Goal: Task Accomplishment & Management: Manage account settings

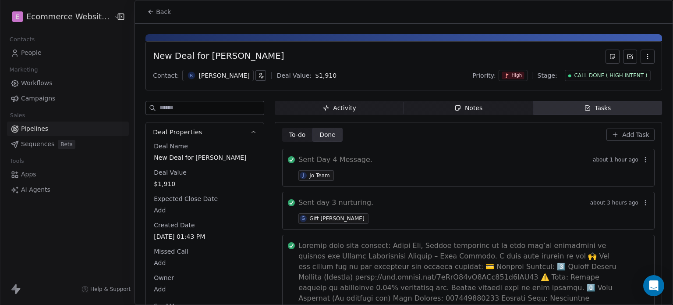
scroll to position [0, 763]
click at [152, 12] on icon at bounding box center [151, 12] width 4 height 0
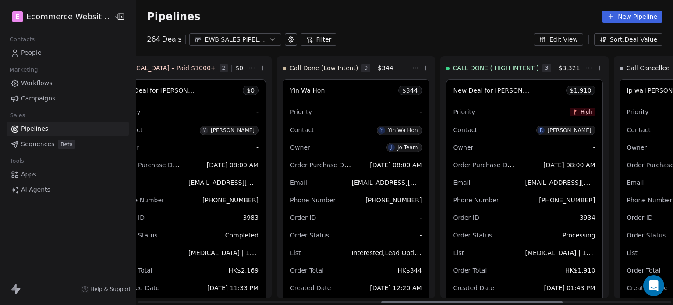
scroll to position [0, 1067]
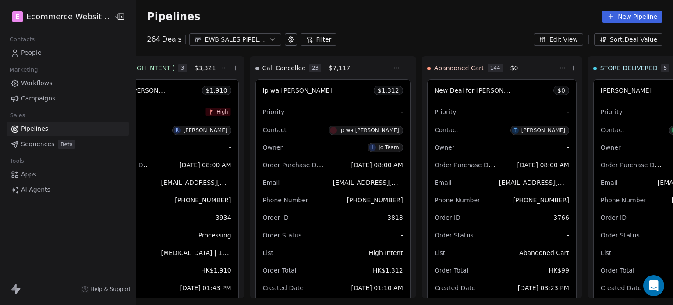
click at [269, 36] on icon "button" at bounding box center [272, 39] width 7 height 7
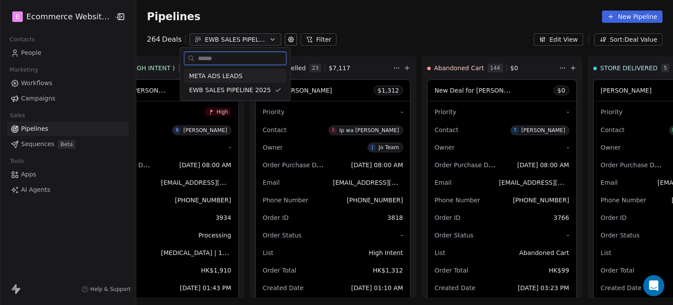
click at [246, 76] on div "META ADS LEADS" at bounding box center [235, 75] width 92 height 9
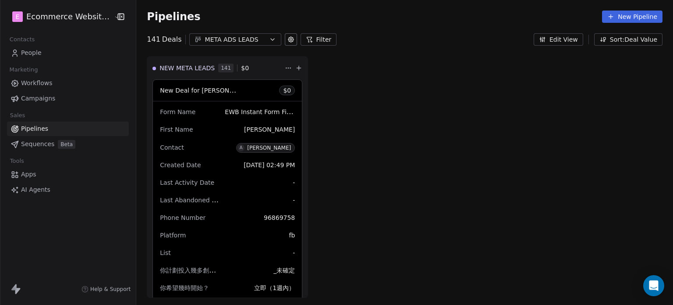
click at [216, 39] on div "META ADS LEADS" at bounding box center [235, 39] width 60 height 9
click at [216, 39] on html "E Ecommerce Website Builder Contacts People Marketing Workflows Campaigns Sales…" at bounding box center [336, 152] width 673 height 305
click at [216, 38] on div "META ADS LEADS" at bounding box center [235, 39] width 60 height 9
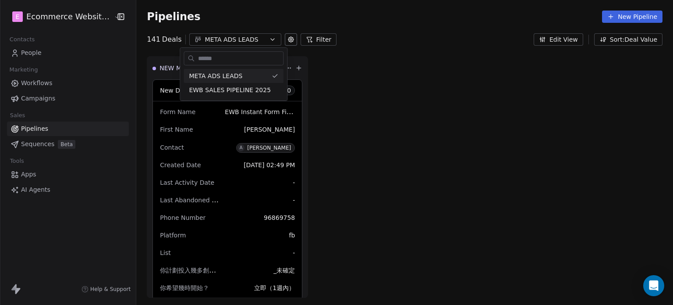
click at [216, 38] on html "E Ecommerce Website Builder Contacts People Marketing Workflows Campaigns Sales…" at bounding box center [336, 152] width 673 height 305
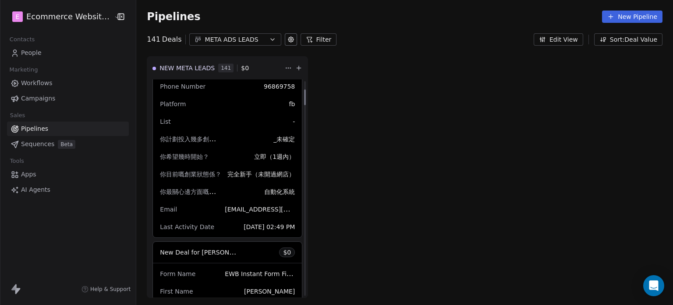
scroll to position [131, 0]
click at [217, 142] on div "你計劃投入幾多創業資金？ _未確定" at bounding box center [227, 138] width 135 height 14
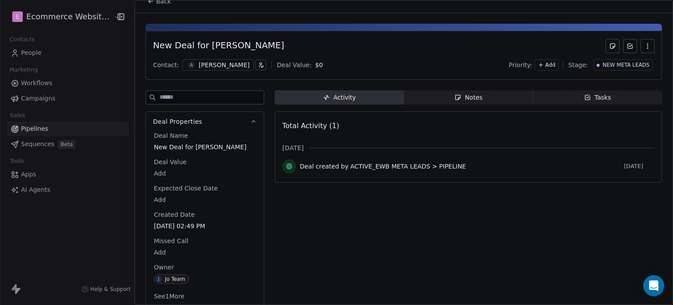
scroll to position [17, 0]
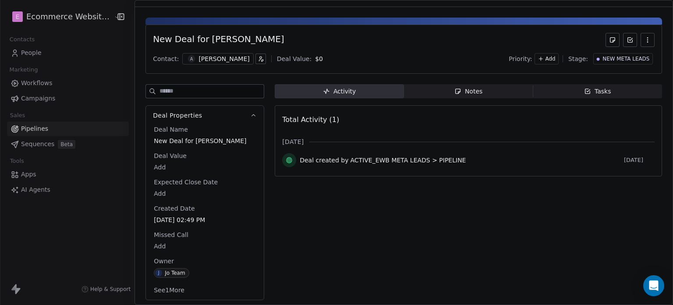
click at [472, 87] on div "Notes" at bounding box center [469, 91] width 28 height 9
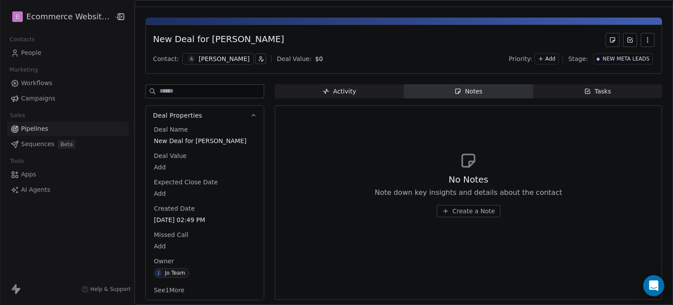
click at [373, 93] on span "Activity Activity" at bounding box center [339, 91] width 129 height 14
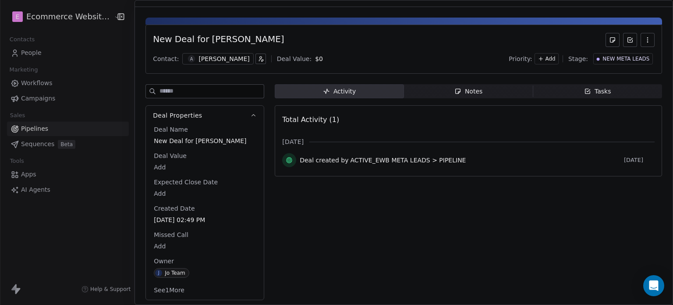
click at [163, 288] on button "See 1 More" at bounding box center [169, 290] width 41 height 16
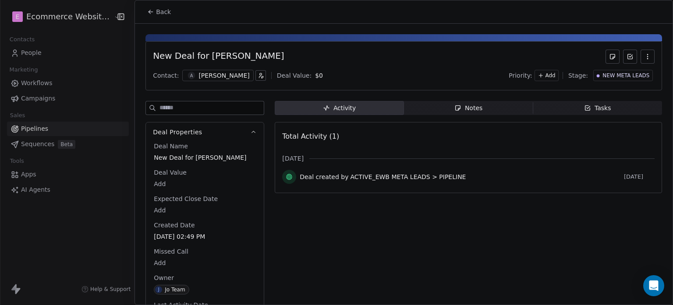
click at [439, 102] on span "Notes Notes" at bounding box center [468, 108] width 129 height 14
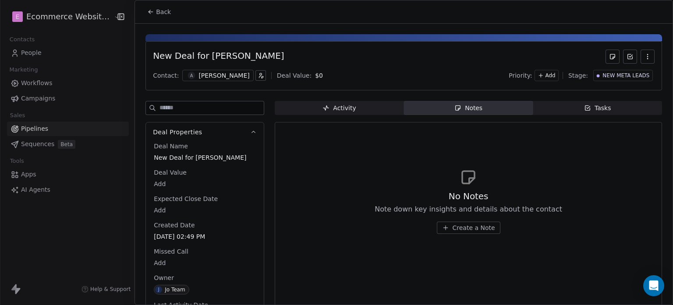
click at [558, 101] on span "Tasks Tasks" at bounding box center [597, 108] width 129 height 14
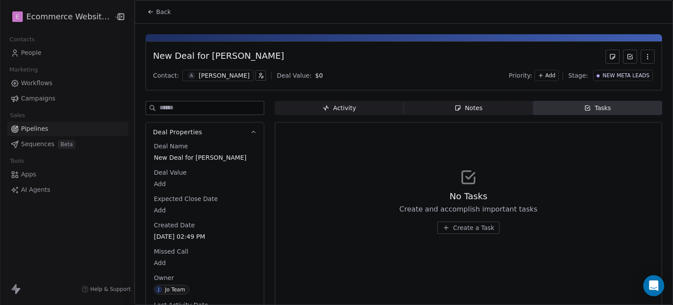
click at [208, 78] on div "[PERSON_NAME]" at bounding box center [224, 75] width 51 height 9
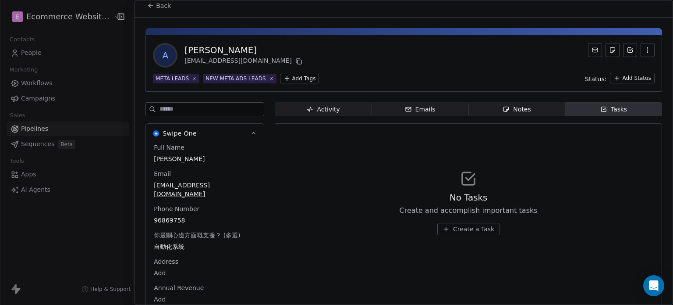
scroll to position [24, 0]
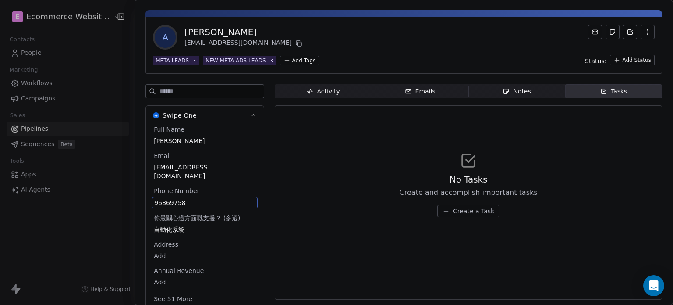
drag, startPoint x: 188, startPoint y: 187, endPoint x: 157, endPoint y: 192, distance: 31.5
click at [157, 197] on div "96869758" at bounding box center [205, 202] width 106 height 11
click at [193, 198] on span "96869758" at bounding box center [204, 202] width 101 height 9
drag, startPoint x: 192, startPoint y: 192, endPoint x: 155, endPoint y: 194, distance: 36.9
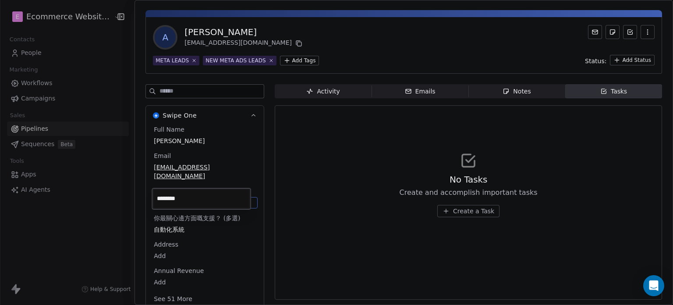
click at [153, 194] on div "********" at bounding box center [201, 198] width 99 height 21
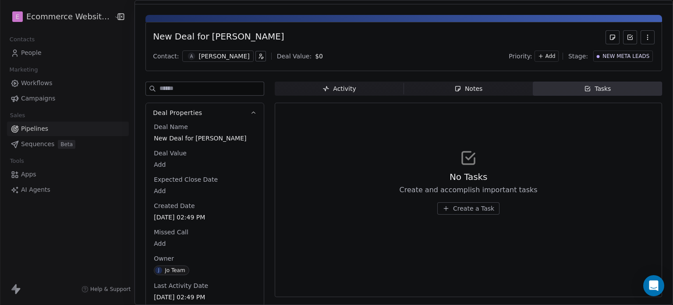
scroll to position [25, 0]
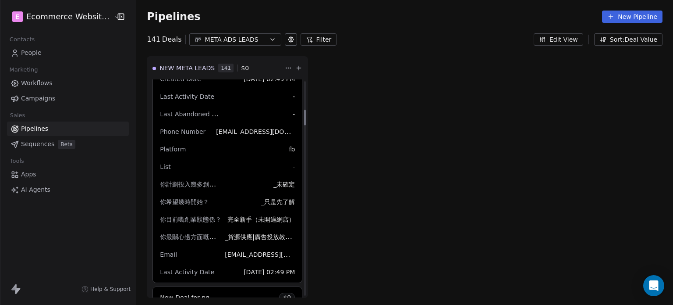
scroll to position [394, 0]
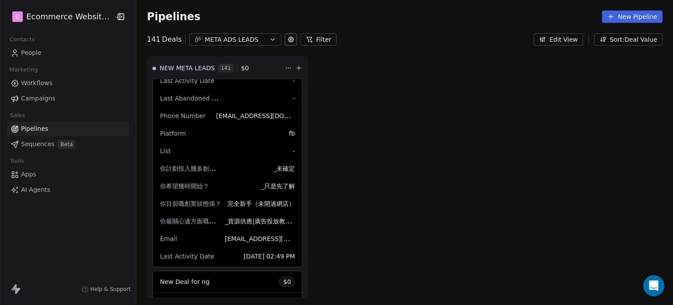
click at [198, 255] on span "Last Activity Date" at bounding box center [187, 255] width 54 height 7
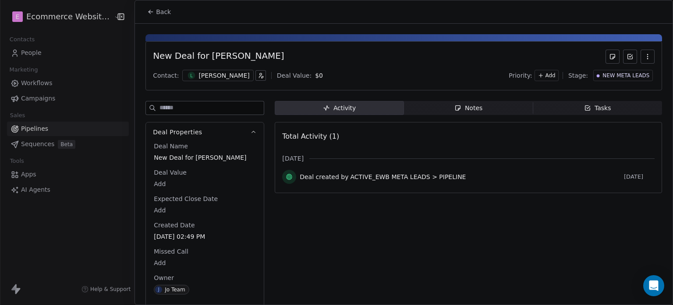
scroll to position [17, 0]
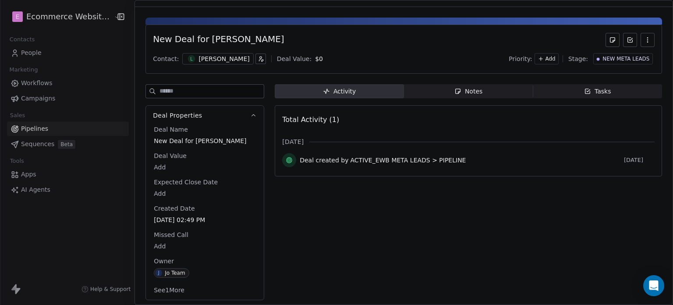
click at [199, 57] on div "[PERSON_NAME]" at bounding box center [224, 58] width 51 height 9
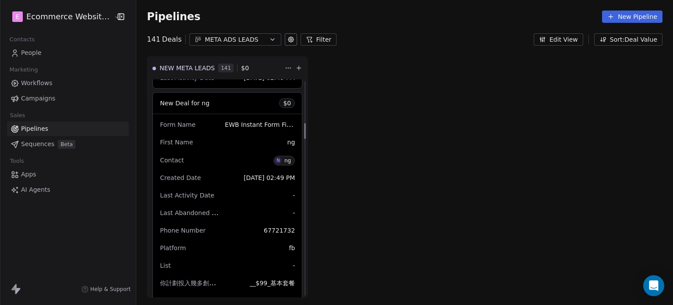
scroll to position [579, 0]
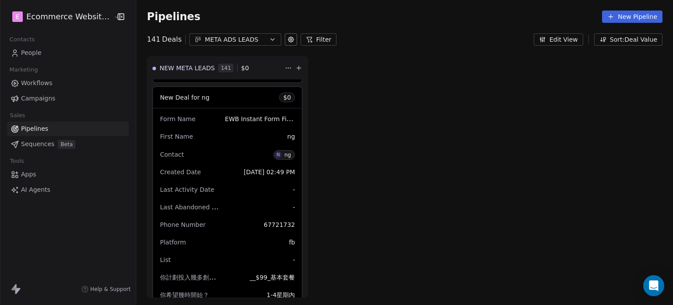
click at [195, 94] on span "New Deal for ng" at bounding box center [185, 97] width 50 height 7
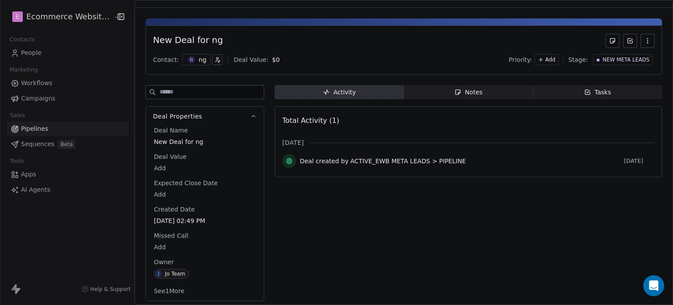
scroll to position [17, 0]
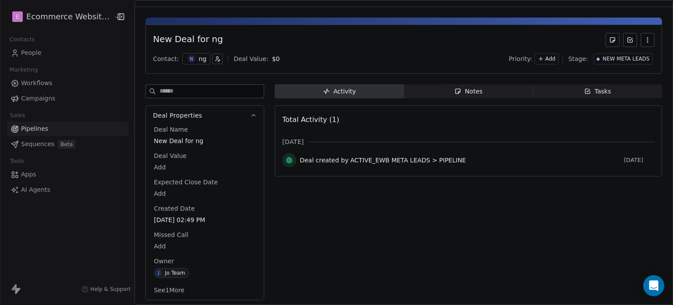
click at [168, 284] on button "See 1 More" at bounding box center [169, 290] width 41 height 16
click at [191, 59] on span "n" at bounding box center [191, 58] width 7 height 7
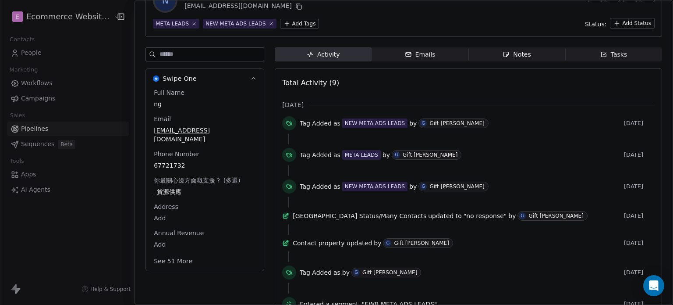
scroll to position [65, 0]
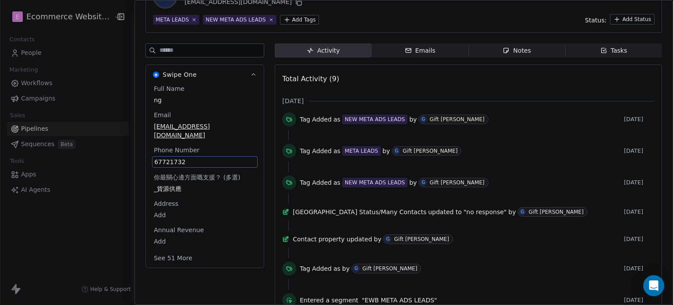
drag, startPoint x: 188, startPoint y: 154, endPoint x: 158, endPoint y: 153, distance: 29.8
click at [158, 157] on span "67721732" at bounding box center [204, 161] width 101 height 9
click at [189, 157] on span "67721732" at bounding box center [204, 161] width 101 height 9
click at [205, 159] on input "********" at bounding box center [201, 158] width 95 height 18
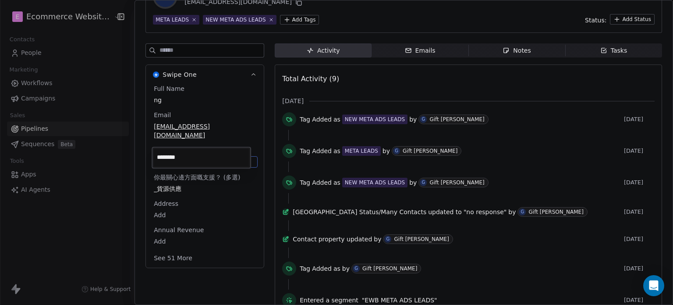
drag, startPoint x: 205, startPoint y: 158, endPoint x: 142, endPoint y: 147, distance: 64.1
click at [142, 147] on html "E Ecommerce Website Builder Contacts People Marketing Workflows Campaigns Sales…" at bounding box center [336, 152] width 673 height 305
drag, startPoint x: 198, startPoint y: 155, endPoint x: 155, endPoint y: 154, distance: 43.4
click at [155, 154] on input "********" at bounding box center [201, 158] width 95 height 18
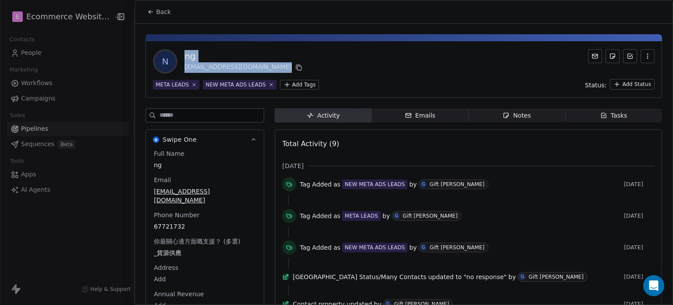
drag, startPoint x: 669, startPoint y: 101, endPoint x: 671, endPoint y: 42, distance: 59.2
click at [671, 42] on html "E Ecommerce Website Builder Contacts People Marketing Workflows Campaigns Sales…" at bounding box center [336, 152] width 673 height 305
click at [386, 70] on div "n ng [EMAIL_ADDRESS][DOMAIN_NAME]" at bounding box center [404, 61] width 502 height 25
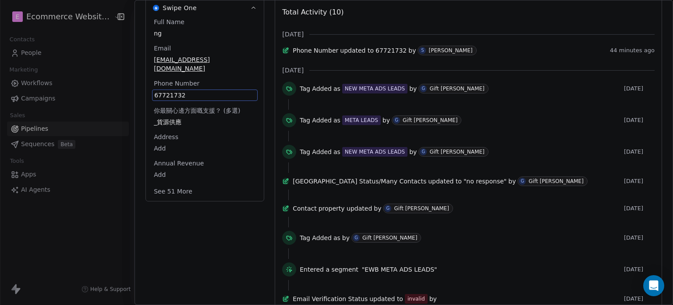
scroll to position [65, 0]
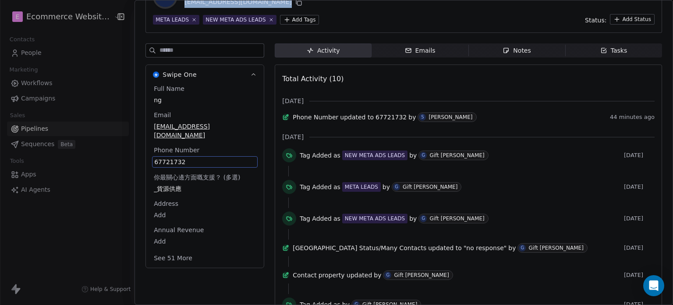
drag, startPoint x: 187, startPoint y: 82, endPoint x: 165, endPoint y: 83, distance: 21.9
click at [165, 83] on div "Swipe One Full Name ng Email [EMAIL_ADDRESS][DOMAIN_NAME] Phone Number [PHONE_N…" at bounding box center [205, 165] width 119 height 203
click at [196, 157] on span "67721732" at bounding box center [204, 161] width 101 height 9
drag, startPoint x: 196, startPoint y: 154, endPoint x: 153, endPoint y: 155, distance: 43.0
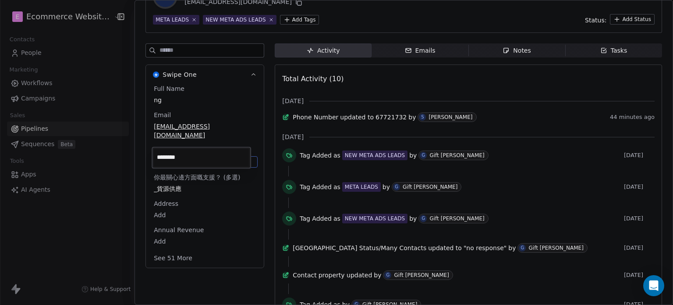
click at [154, 155] on input "********" at bounding box center [201, 158] width 95 height 18
click at [213, 158] on input "********" at bounding box center [201, 158] width 95 height 18
drag, startPoint x: 213, startPoint y: 158, endPoint x: 146, endPoint y: 157, distance: 67.1
click at [146, 157] on html "E Ecommerce Website Builder Contacts People Marketing Workflows Campaigns Sales…" at bounding box center [336, 152] width 673 height 305
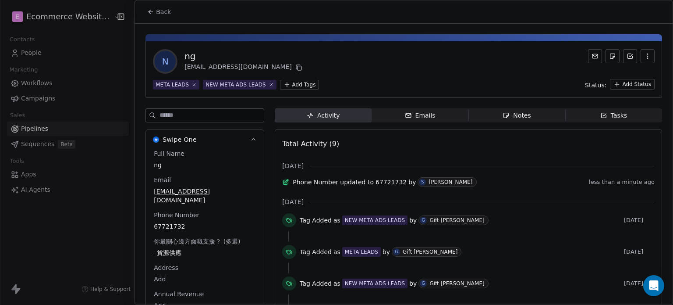
click at [44, 56] on div at bounding box center [336, 152] width 673 height 305
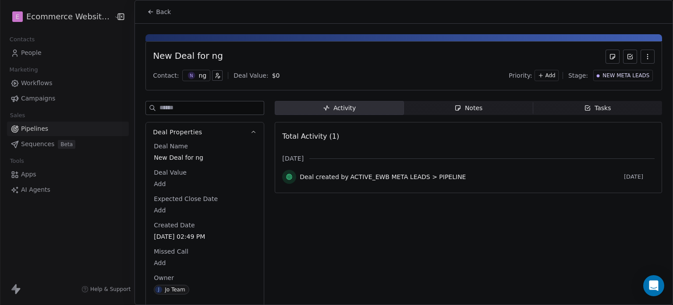
click at [44, 56] on div at bounding box center [336, 152] width 673 height 305
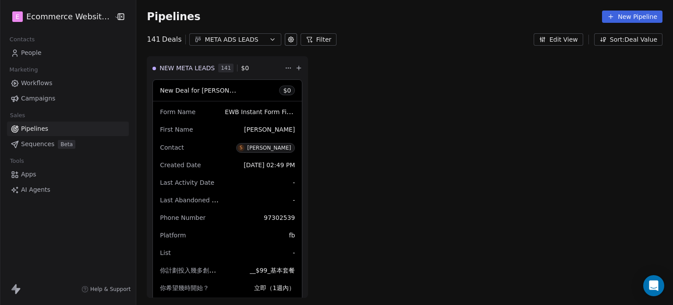
click at [271, 39] on icon "button" at bounding box center [273, 40] width 4 height 2
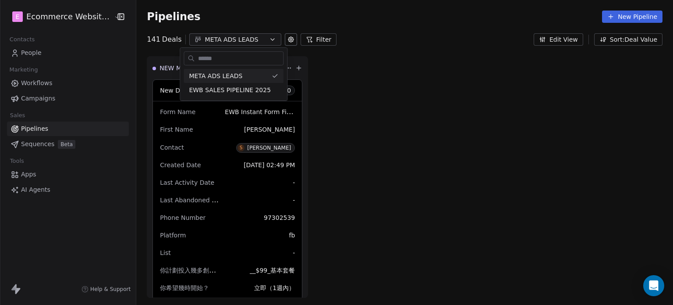
click at [261, 38] on html "E Ecommerce Website Builder Contacts People Marketing Workflows Campaigns Sales…" at bounding box center [336, 152] width 673 height 305
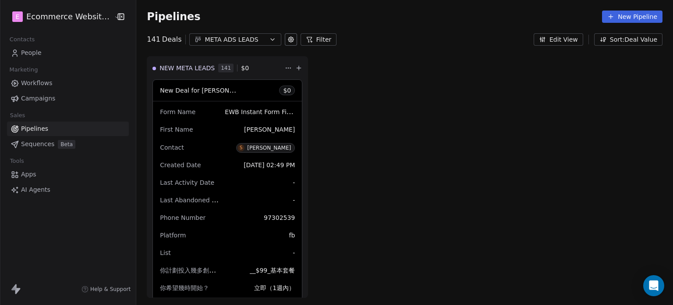
click at [290, 39] on icon at bounding box center [291, 40] width 2 height 2
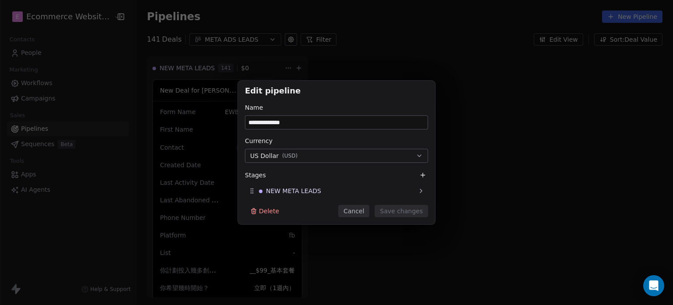
click at [282, 39] on div "**********" at bounding box center [336, 152] width 673 height 305
click at [355, 210] on button "Cancel" at bounding box center [353, 211] width 31 height 12
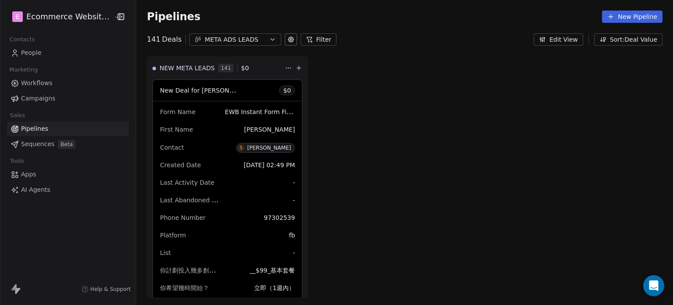
click at [62, 78] on link "Workflows" at bounding box center [68, 83] width 122 height 14
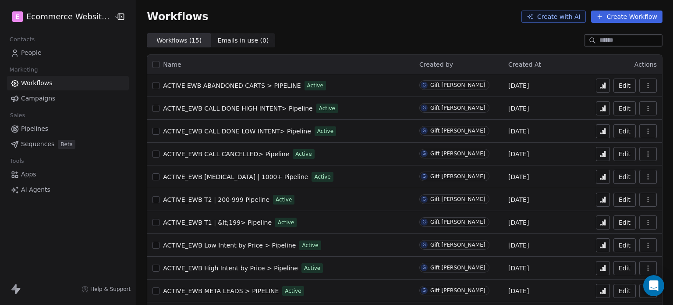
click at [43, 126] on span "Pipelines" at bounding box center [34, 128] width 27 height 9
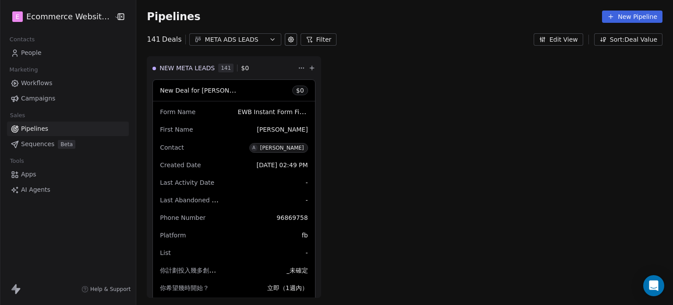
click at [219, 38] on div "META ADS LEADS" at bounding box center [235, 39] width 60 height 9
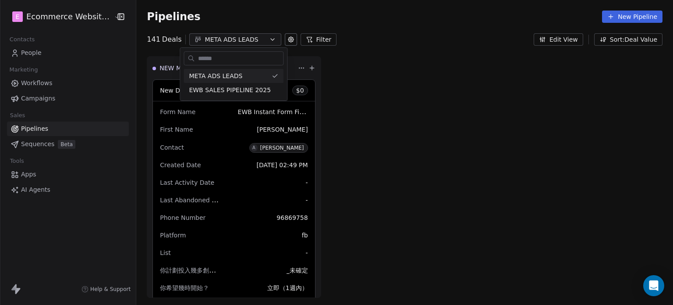
click at [219, 38] on html "E Ecommerce Website Builder Contacts People Marketing Workflows Campaigns Sales…" at bounding box center [336, 152] width 673 height 305
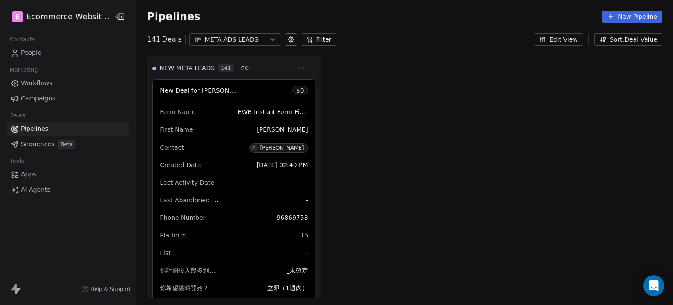
click at [288, 37] on icon at bounding box center [291, 39] width 7 height 7
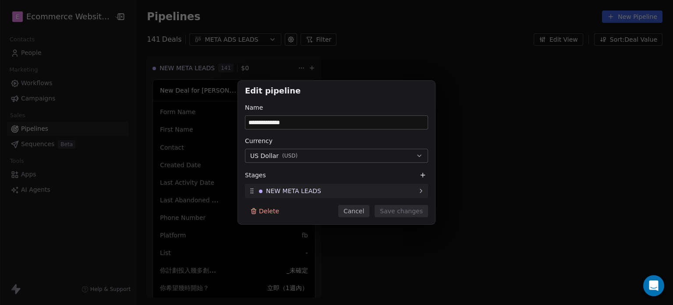
click at [293, 189] on span "NEW META LEADS" at bounding box center [293, 190] width 55 height 9
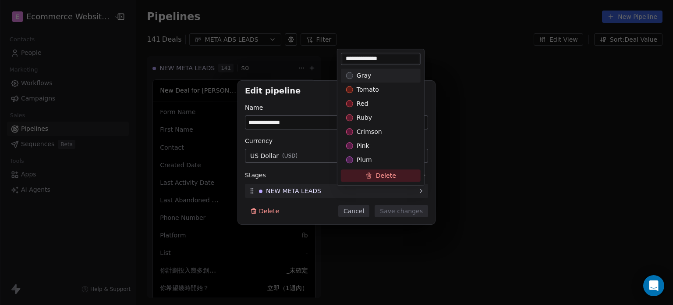
click at [293, 189] on div "**********" at bounding box center [336, 153] width 673 height 144
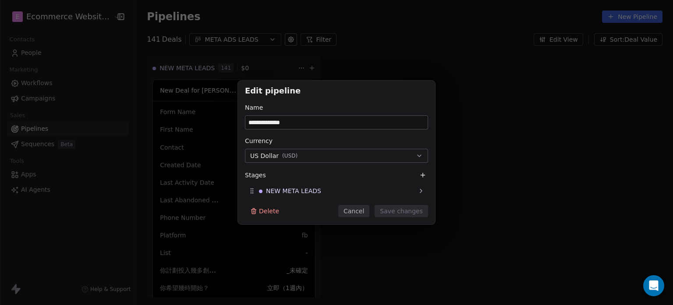
click at [347, 39] on div "**********" at bounding box center [336, 152] width 673 height 305
click at [355, 208] on button "Cancel" at bounding box center [353, 211] width 31 height 12
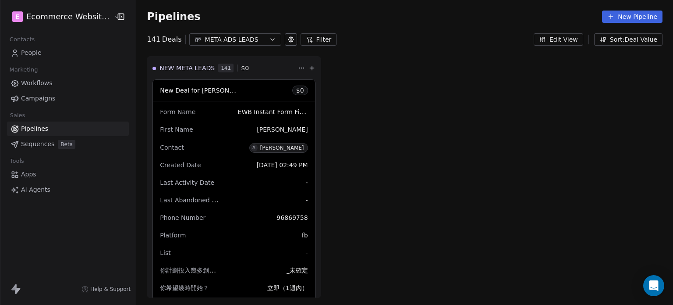
click at [58, 142] on span "Beta" at bounding box center [67, 144] width 18 height 9
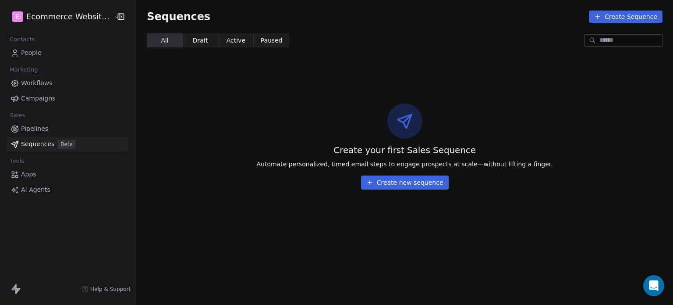
click at [35, 85] on span "Workflows" at bounding box center [37, 82] width 32 height 9
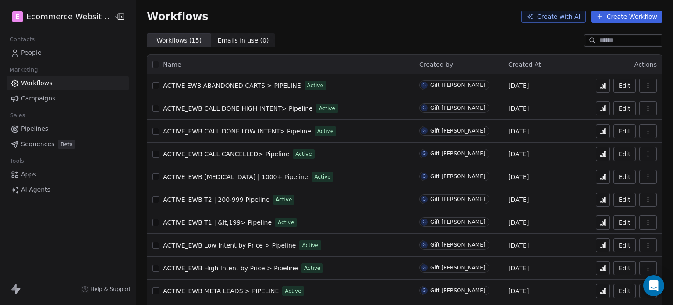
click at [42, 44] on div "Contacts" at bounding box center [68, 39] width 122 height 12
click at [195, 79] on div "ACTIVE EWB ABANDONED CARTS > PIPELINE Active" at bounding box center [281, 85] width 256 height 12
click at [199, 86] on span "ACTIVE EWB ABANDONED CARTS > PIPELINE" at bounding box center [232, 85] width 138 height 7
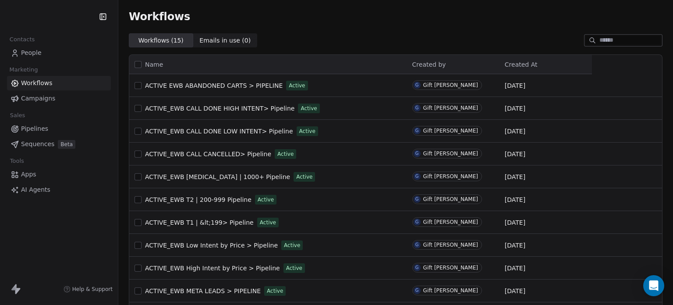
click at [42, 125] on span "Pipelines" at bounding box center [34, 128] width 27 height 9
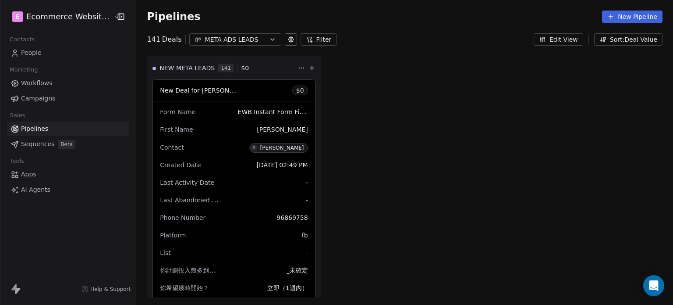
click at [117, 14] on icon "button" at bounding box center [121, 16] width 9 height 9
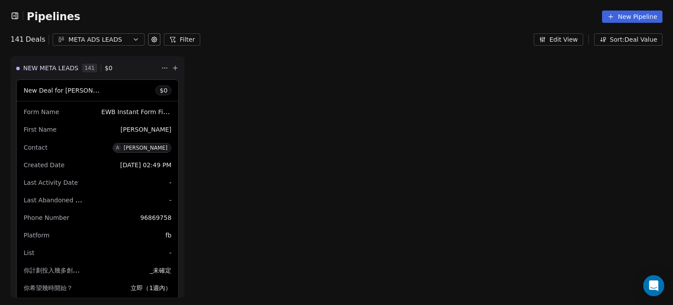
click at [119, 40] on div "META ADS LEADS" at bounding box center [98, 39] width 60 height 9
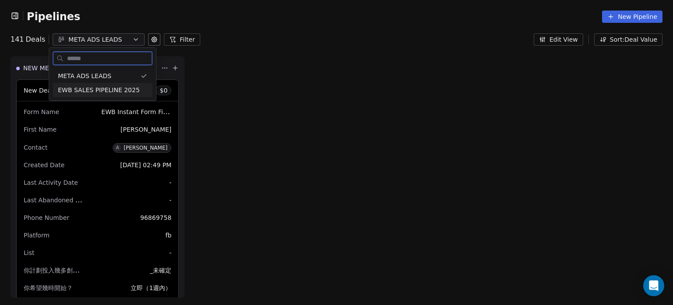
click at [121, 84] on div "EWB SALES PIPELINE 2025" at bounding box center [103, 90] width 100 height 14
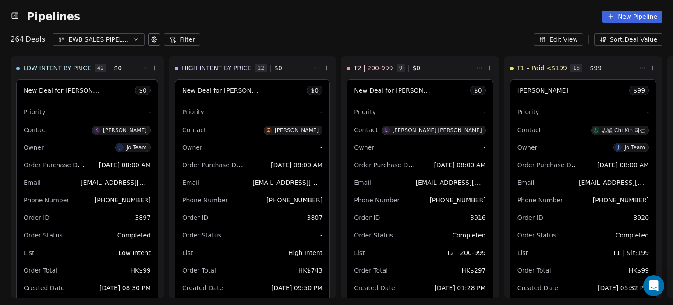
click at [118, 36] on div "EWB SALES PIPELINE 2025" at bounding box center [98, 39] width 60 height 9
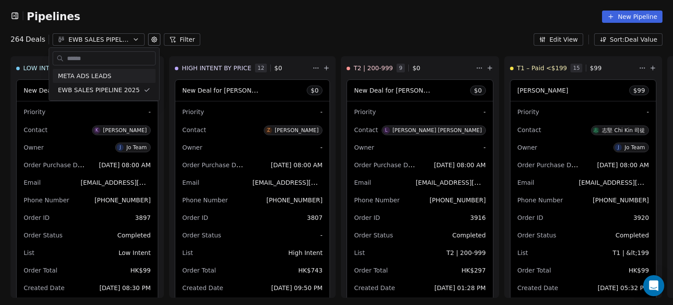
click at [460, 27] on html "Pipelines New Pipeline 264 Deals EWB SALES PIPELINE 2025 Filter Edit View Sort:…" at bounding box center [336, 152] width 673 height 305
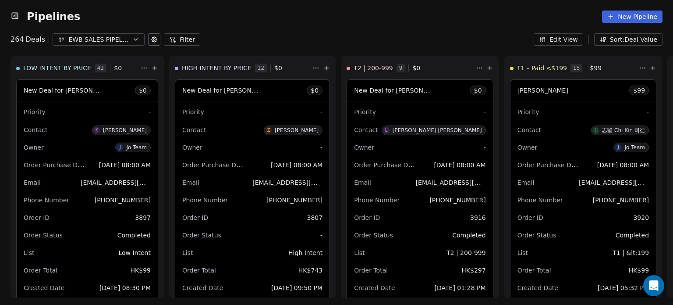
click at [96, 35] on div "EWB SALES PIPELINE 2025" at bounding box center [98, 39] width 60 height 9
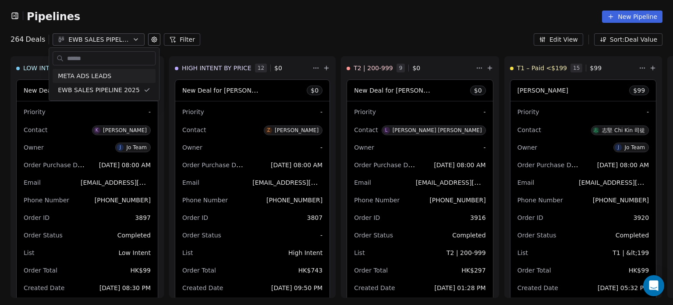
click at [26, 38] on html "Pipelines New Pipeline 264 Deals EWB SALES PIPELINE 2025 Filter Edit View Sort:…" at bounding box center [336, 152] width 673 height 305
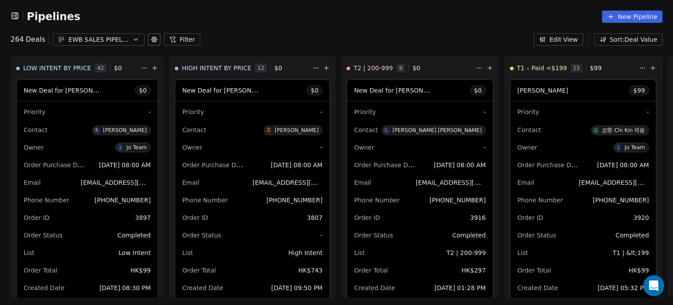
click at [15, 14] on icon "button" at bounding box center [15, 15] width 9 height 9
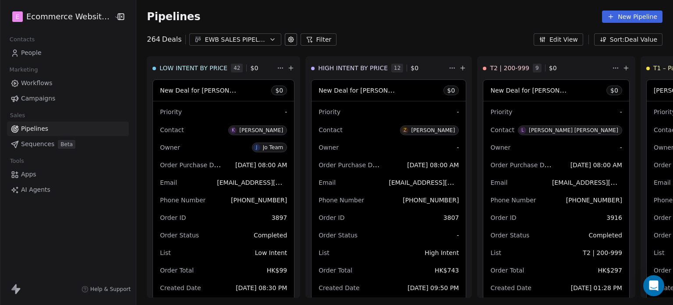
click at [34, 10] on html "E Ecommerce Website Builder Contacts People Marketing Workflows Campaigns Sales…" at bounding box center [336, 152] width 673 height 305
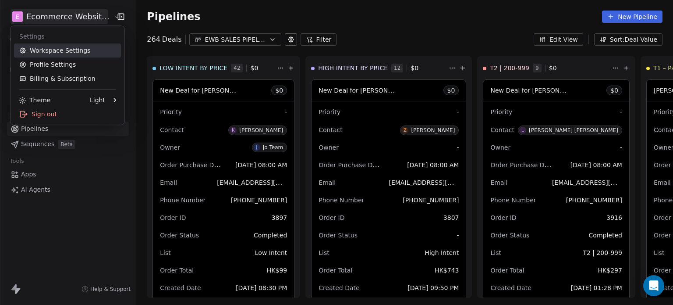
click at [61, 49] on link "Workspace Settings" at bounding box center [67, 50] width 107 height 14
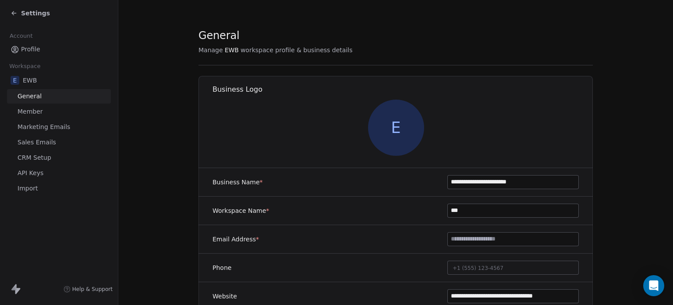
click at [16, 16] on icon at bounding box center [14, 13] width 7 height 7
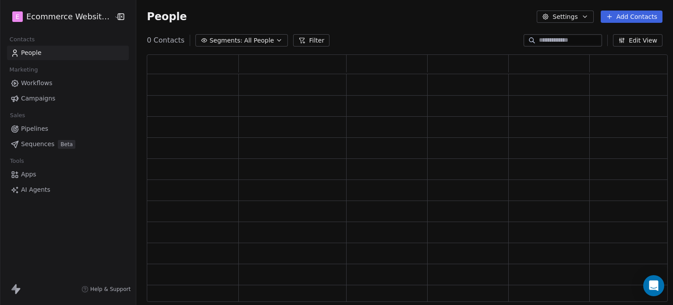
scroll to position [240, 514]
click at [34, 132] on span "Pipelines" at bounding box center [34, 128] width 27 height 9
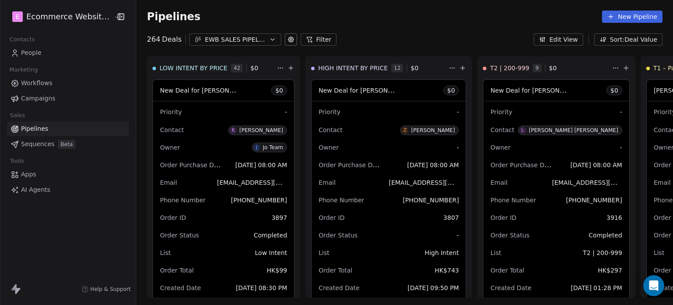
click at [270, 38] on button "EWB SALES PIPELINE 2025" at bounding box center [235, 39] width 92 height 12
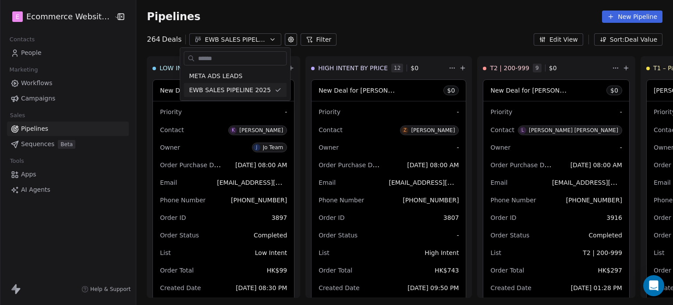
click at [270, 38] on html "E Ecommerce Website Builder Contacts People Marketing Workflows Campaigns Sales…" at bounding box center [336, 152] width 673 height 305
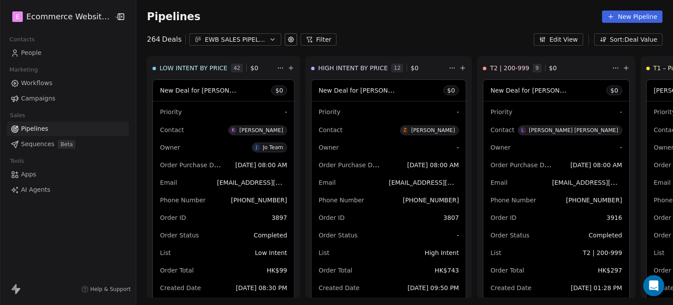
click at [288, 38] on icon at bounding box center [290, 39] width 5 height 5
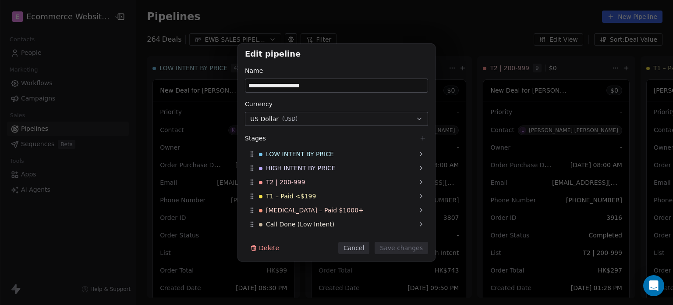
click at [381, 28] on div "**********" at bounding box center [336, 152] width 673 height 305
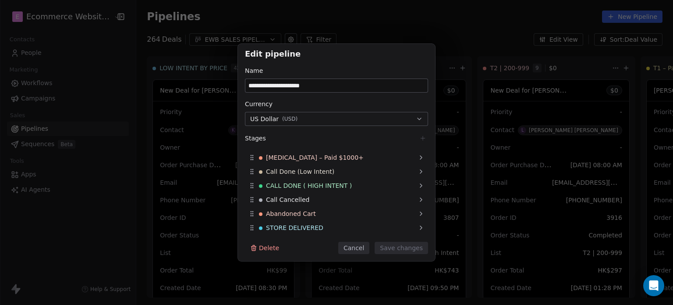
click at [362, 247] on button "Cancel" at bounding box center [353, 248] width 31 height 12
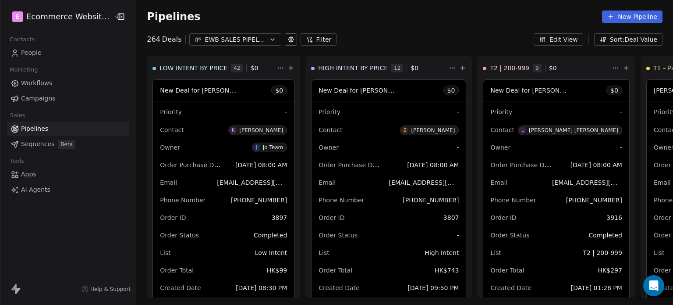
click at [269, 39] on icon "button" at bounding box center [272, 39] width 7 height 7
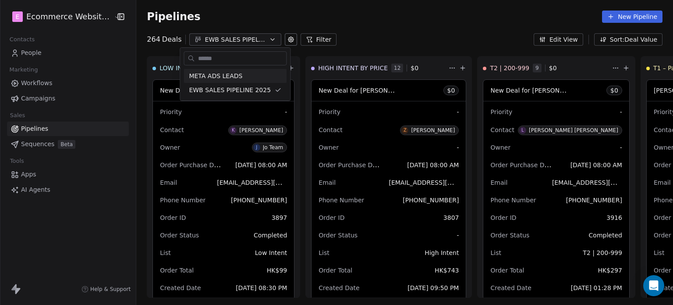
click at [247, 55] on input "text" at bounding box center [241, 58] width 90 height 13
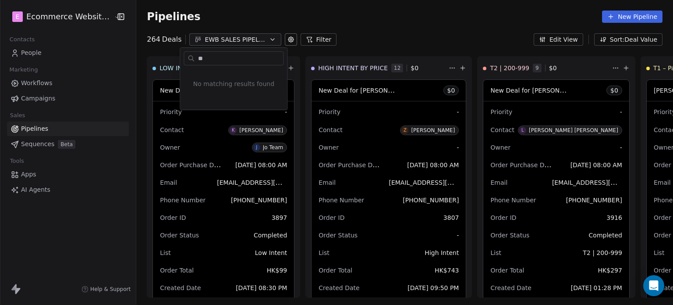
type input "*"
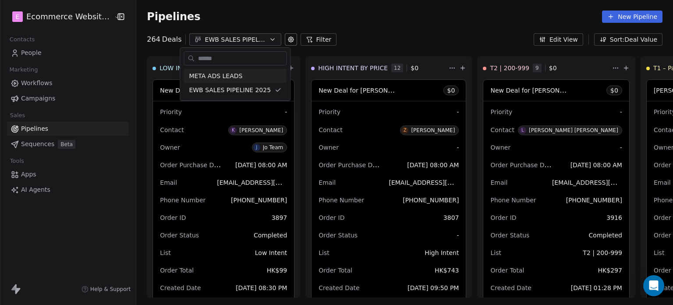
click at [569, 36] on html "E Ecommerce Website Builder Contacts People Marketing Workflows Campaigns Sales…" at bounding box center [336, 152] width 673 height 305
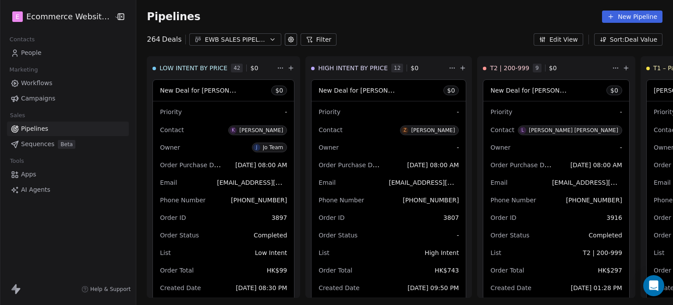
click at [569, 36] on button "Edit View" at bounding box center [559, 39] width 50 height 12
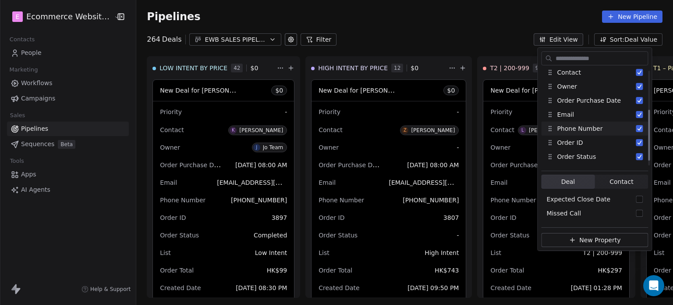
scroll to position [84, 0]
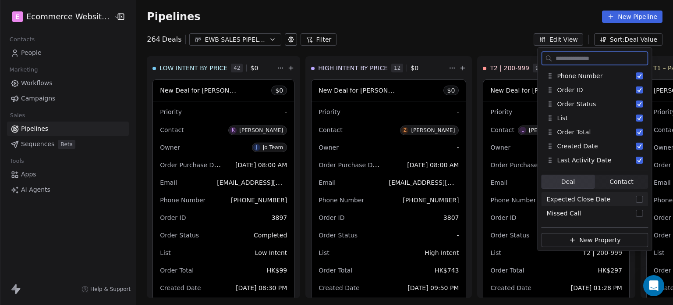
click at [621, 181] on span "Contact" at bounding box center [622, 181] width 24 height 9
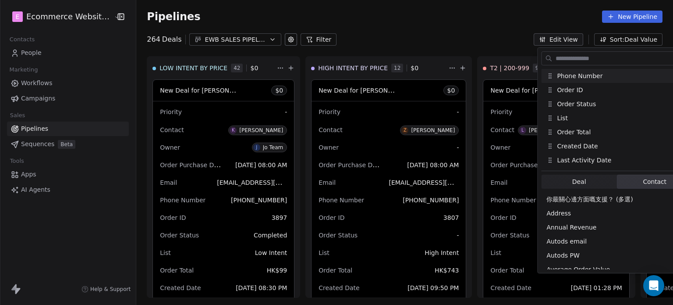
click at [553, 17] on div "Pipelines New Pipeline" at bounding box center [405, 17] width 516 height 12
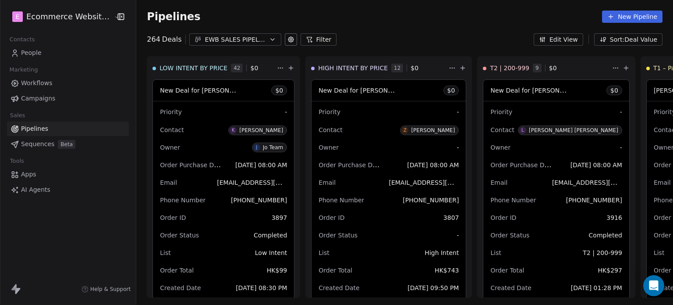
click at [635, 36] on button "Sort: Deal Value" at bounding box center [628, 39] width 68 height 12
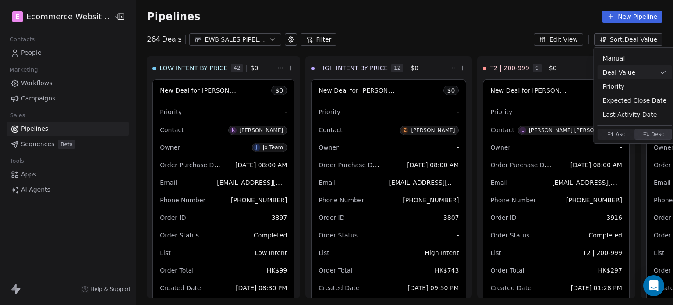
click at [464, 19] on html "E Ecommerce Website Builder Contacts People Marketing Workflows Campaigns Sales…" at bounding box center [336, 152] width 673 height 305
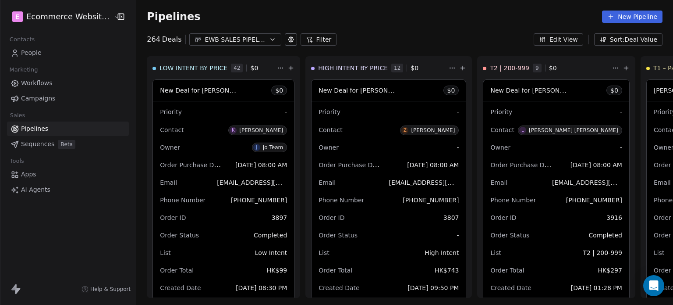
click at [312, 37] on button "Filter" at bounding box center [319, 39] width 36 height 12
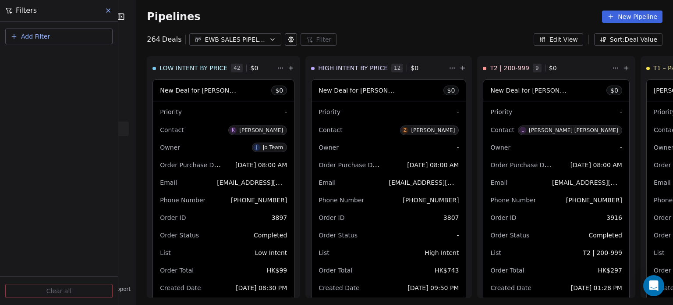
click at [107, 11] on icon at bounding box center [108, 10] width 7 height 7
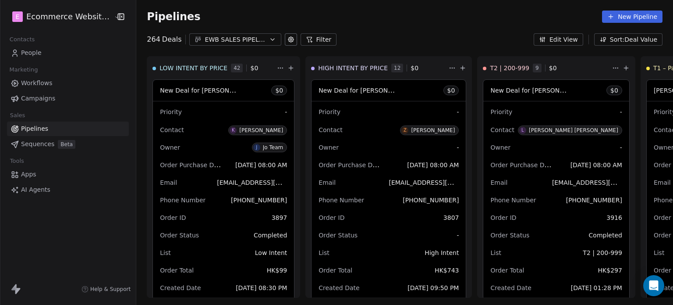
click at [216, 36] on div "EWB SALES PIPELINE 2025" at bounding box center [235, 39] width 60 height 9
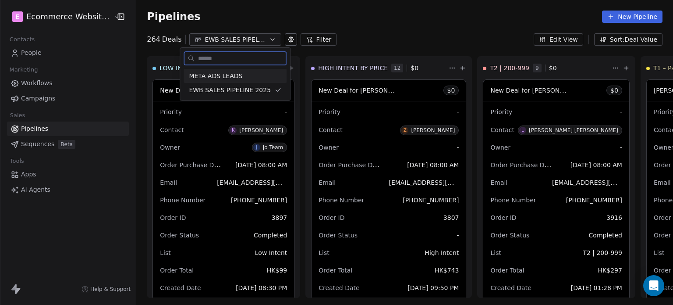
click at [261, 73] on div "META ADS LEADS" at bounding box center [235, 75] width 92 height 9
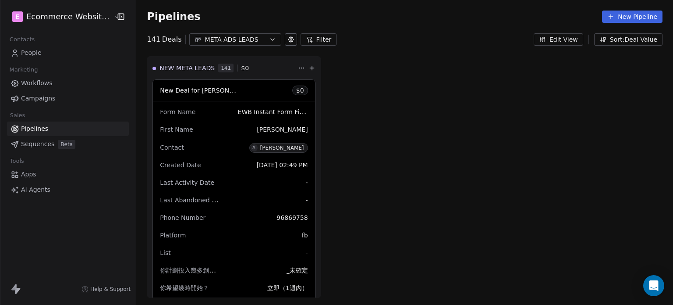
click at [269, 37] on icon "button" at bounding box center [272, 39] width 7 height 7
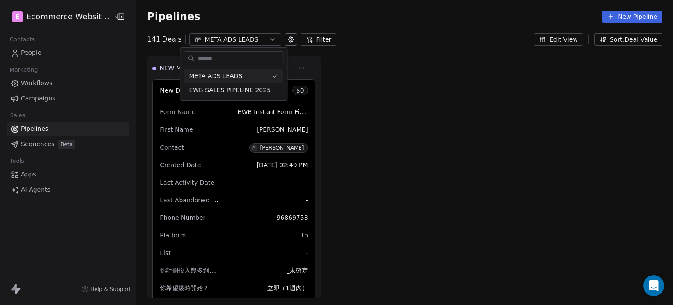
click at [283, 38] on html "E Ecommerce Website Builder Contacts People Marketing Workflows Campaigns Sales…" at bounding box center [336, 152] width 673 height 305
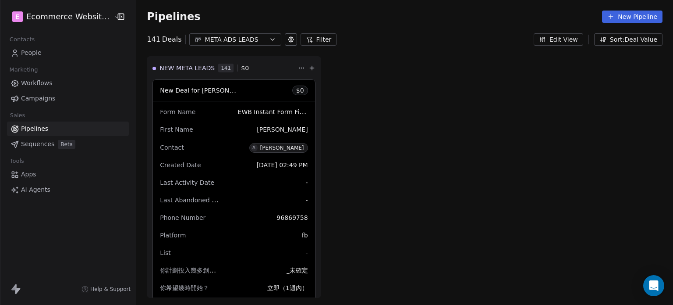
click at [288, 38] on icon at bounding box center [291, 39] width 7 height 7
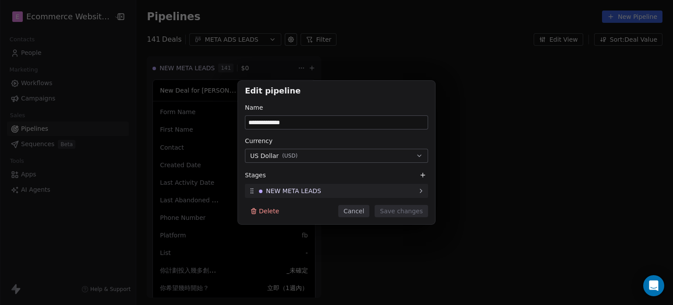
click at [377, 186] on div "NEW META LEADS" at bounding box center [336, 191] width 183 height 14
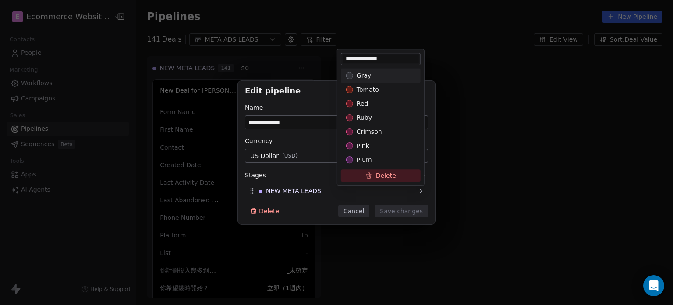
click at [358, 191] on div "**********" at bounding box center [336, 153] width 673 height 144
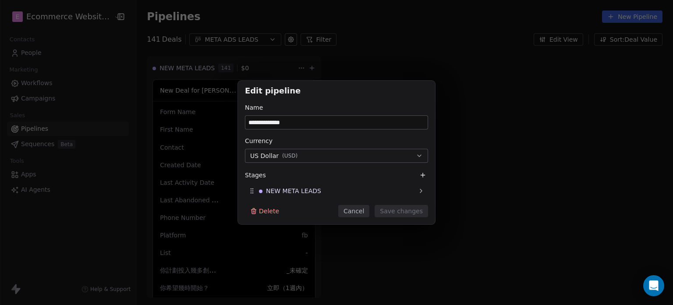
click at [361, 213] on button "Cancel" at bounding box center [353, 211] width 31 height 12
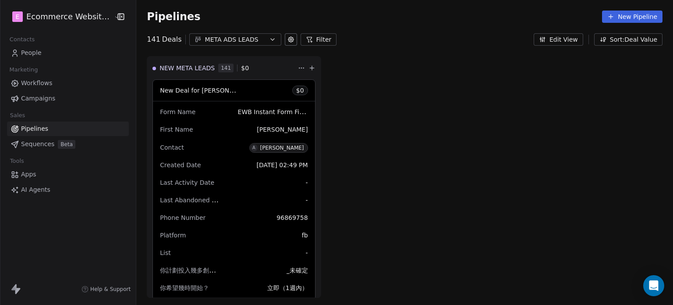
click at [267, 36] on button "META ADS LEADS" at bounding box center [235, 39] width 92 height 12
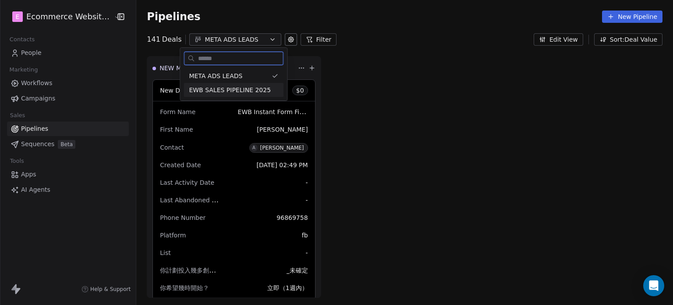
click at [242, 86] on span "EWB SALES PIPELINE 2025" at bounding box center [230, 89] width 82 height 9
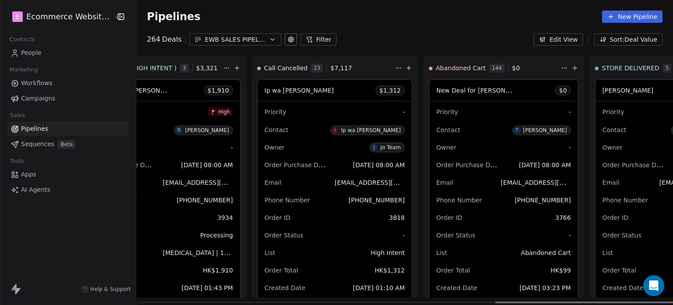
scroll to position [0, 1067]
drag, startPoint x: 284, startPoint y: 302, endPoint x: 646, endPoint y: 276, distance: 363.0
click at [646, 301] on div at bounding box center [585, 302] width 181 height 2
click at [452, 68] on div "Abandoned Cart 144 $ 0" at bounding box center [492, 68] width 130 height 23
click at [269, 40] on icon "button" at bounding box center [272, 39] width 7 height 7
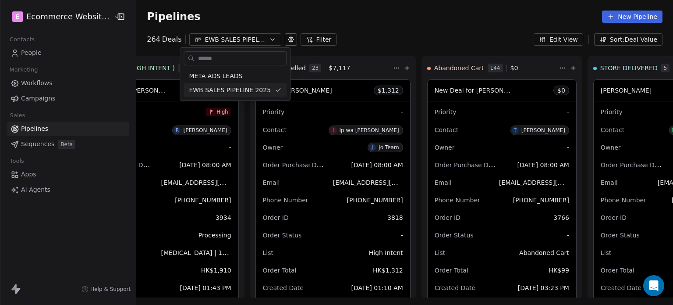
click at [394, 14] on html "E Ecommerce Website Builder Contacts People Marketing Workflows Campaigns Sales…" at bounding box center [336, 152] width 673 height 305
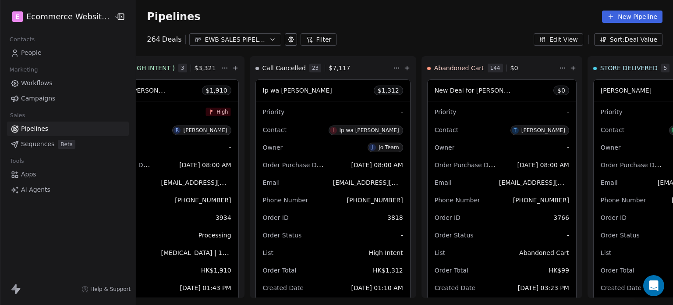
click at [51, 56] on link "People" at bounding box center [68, 53] width 122 height 14
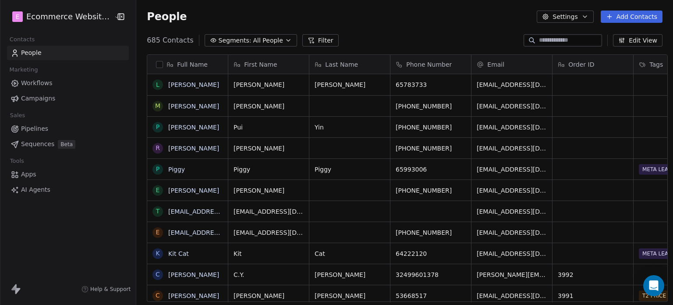
scroll to position [261, 535]
click at [285, 39] on icon "button" at bounding box center [288, 40] width 7 height 7
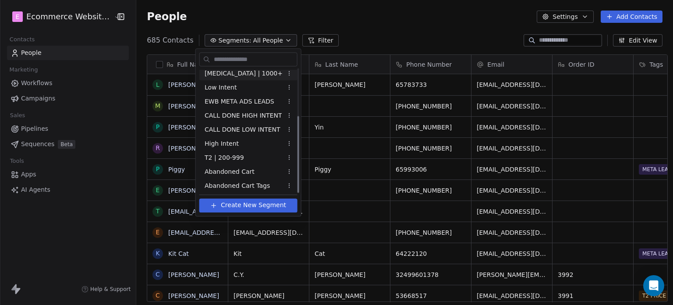
scroll to position [75, 0]
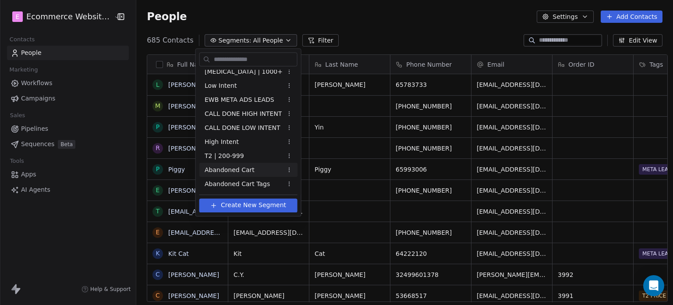
click at [240, 172] on span "Abandoned Cart" at bounding box center [230, 169] width 50 height 9
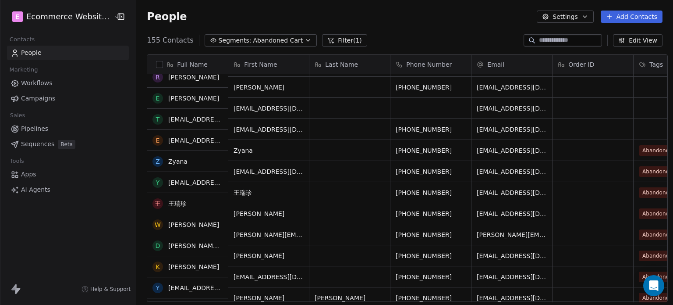
scroll to position [0, 0]
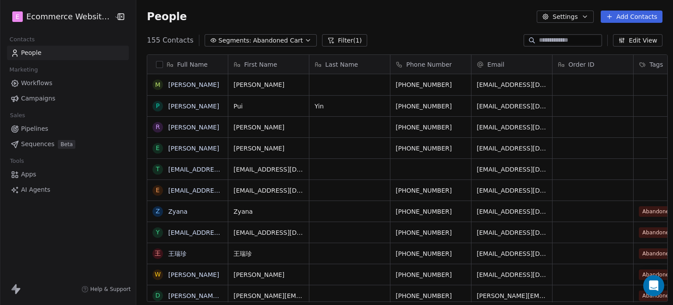
click at [376, 23] on div "People Settings Add Contacts" at bounding box center [404, 16] width 537 height 33
click at [261, 39] on span "Abandoned Cart" at bounding box center [278, 40] width 50 height 9
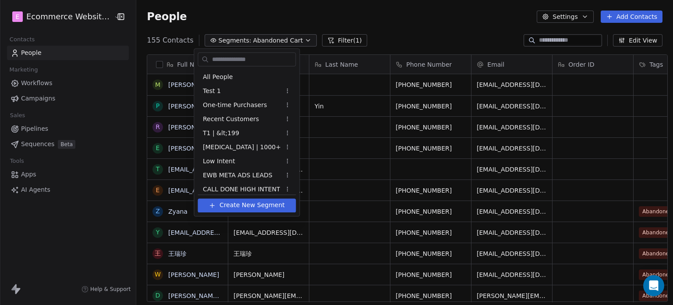
scroll to position [61, 0]
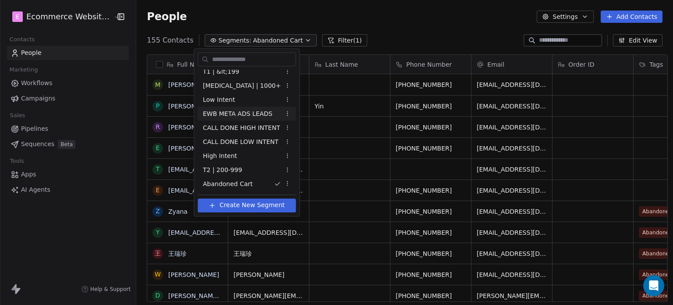
click at [259, 113] on span "EWB META ADS LEADS" at bounding box center [238, 113] width 70 height 9
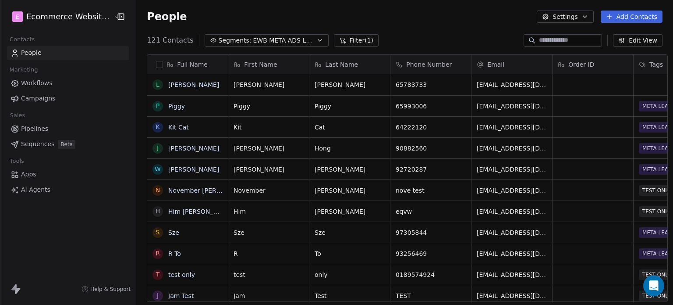
scroll to position [261, 535]
drag, startPoint x: 426, startPoint y: 82, endPoint x: 406, endPoint y: 84, distance: 19.8
click at [458, 81] on icon "grid" at bounding box center [460, 83] width 4 height 4
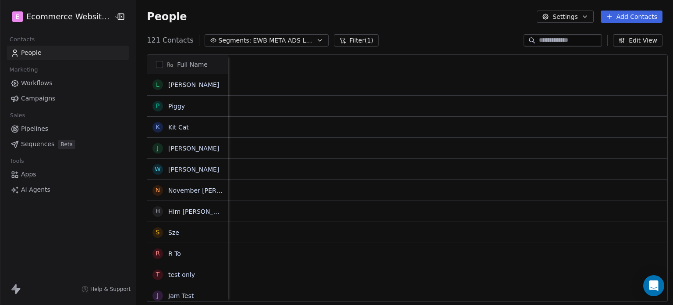
scroll to position [0, 0]
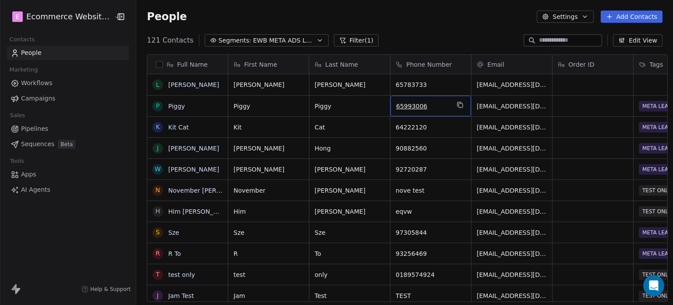
drag, startPoint x: 421, startPoint y: 104, endPoint x: 409, endPoint y: 104, distance: 12.3
drag, startPoint x: 419, startPoint y: 82, endPoint x: 406, endPoint y: 85, distance: 13.9
click at [458, 81] on icon "grid" at bounding box center [460, 83] width 4 height 4
click at [181, 85] on link "Lee David" at bounding box center [193, 84] width 51 height 7
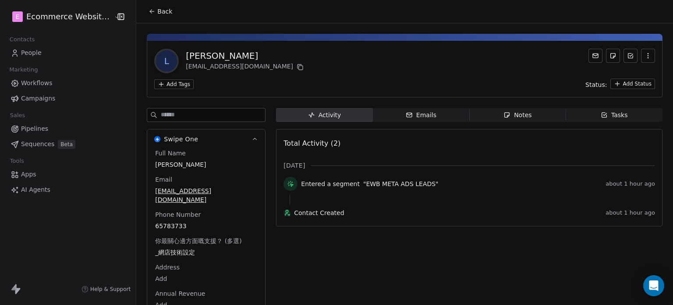
click at [601, 114] on icon "button" at bounding box center [604, 114] width 7 height 7
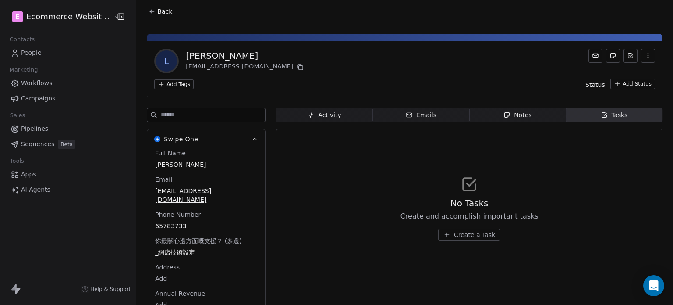
click at [466, 234] on span "Create a Task" at bounding box center [474, 234] width 41 height 9
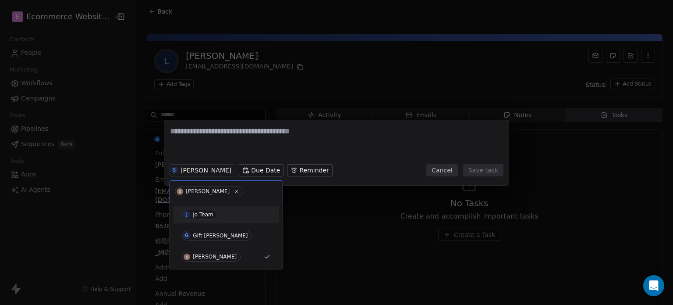
click at [200, 217] on span "J Jo Team" at bounding box center [200, 215] width 36 height 10
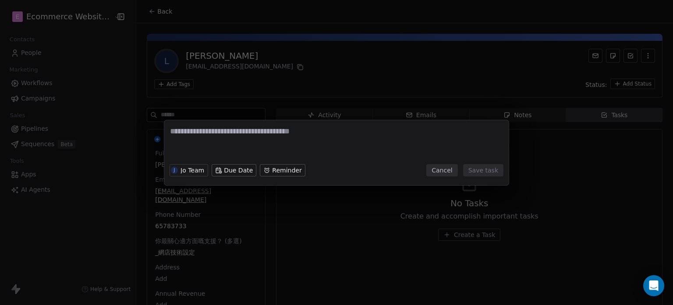
click at [316, 97] on div "J Jo Team Due Date Reminder Cancel Save task" at bounding box center [336, 152] width 673 height 305
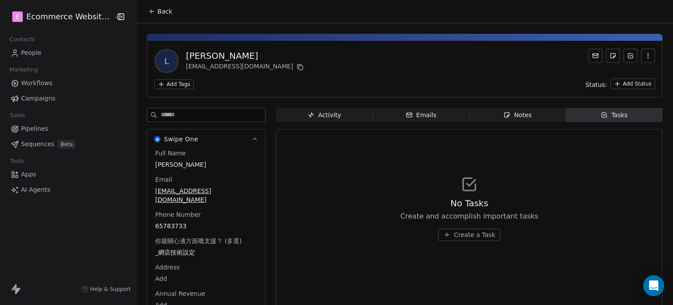
click at [149, 13] on icon at bounding box center [152, 11] width 7 height 7
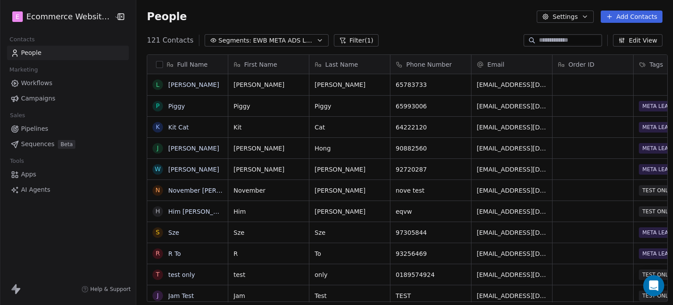
scroll to position [261, 535]
click at [177, 124] on link "Kit Cat" at bounding box center [178, 127] width 21 height 7
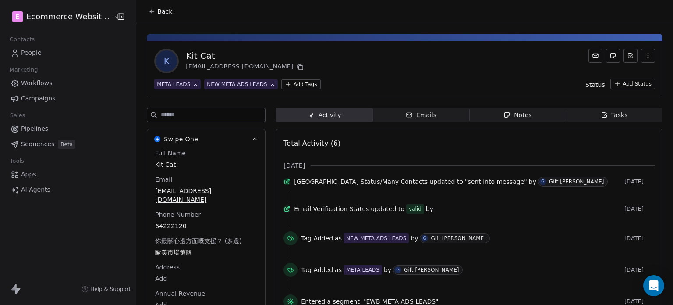
click at [608, 109] on span "Tasks Tasks" at bounding box center [614, 115] width 96 height 14
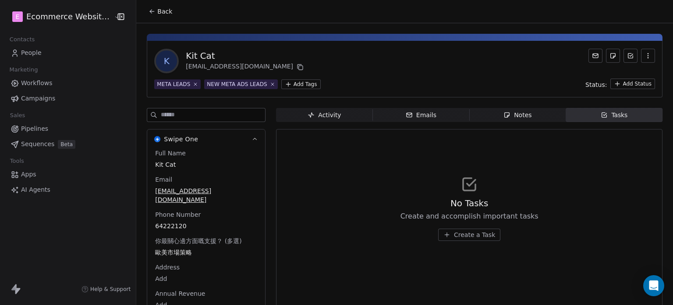
click at [508, 116] on div "Notes" at bounding box center [518, 114] width 28 height 9
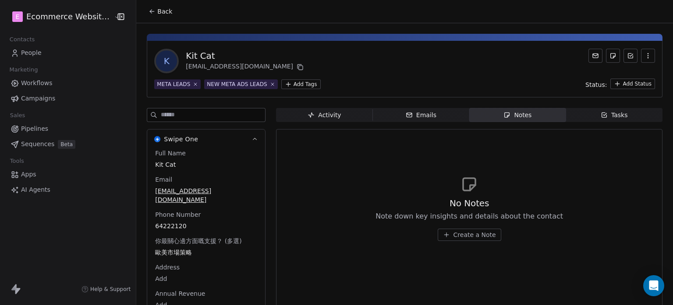
click at [149, 8] on icon at bounding box center [152, 11] width 7 height 7
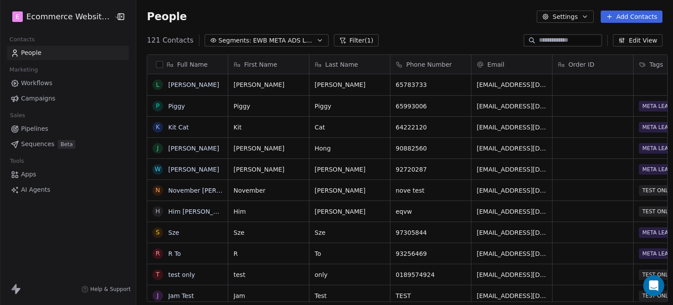
scroll to position [261, 535]
click at [187, 149] on link "Janey Hong" at bounding box center [193, 148] width 51 height 7
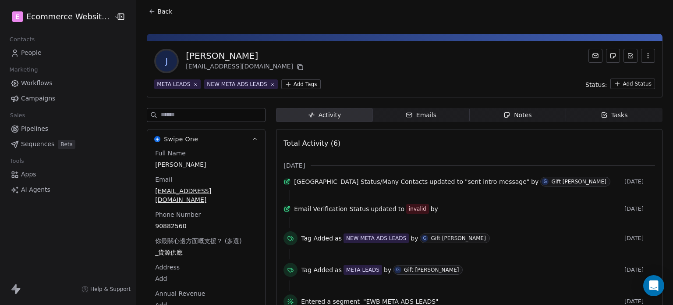
click at [593, 119] on span "Tasks Tasks" at bounding box center [614, 115] width 96 height 14
